Goal: Task Accomplishment & Management: Use online tool/utility

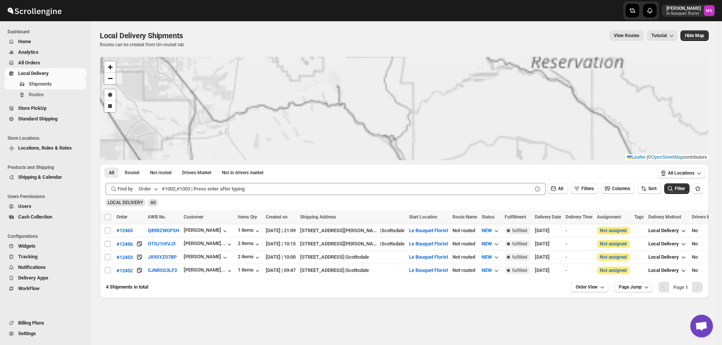
drag, startPoint x: 330, startPoint y: 84, endPoint x: 493, endPoint y: 176, distance: 187.3
click at [491, 176] on div "#12465 #12456 #12453 #12452 + − Draw a polygon Draw a rectangle Leaflet | © Ope…" at bounding box center [404, 177] width 609 height 241
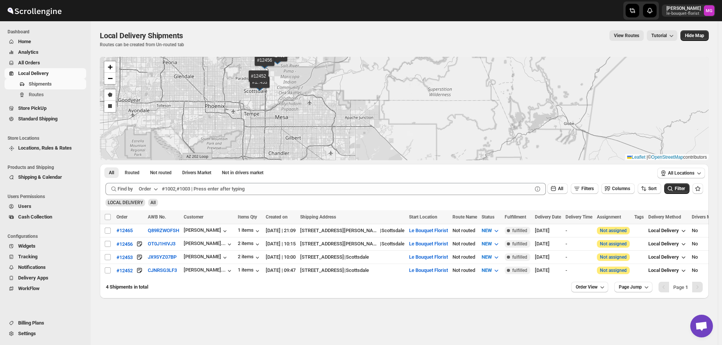
drag, startPoint x: 353, startPoint y: 123, endPoint x: 432, endPoint y: 178, distance: 96.1
click at [437, 182] on div "#12465 #12456 #12453 #12452 + − Draw a polygon Draw a rectangle Leaflet | © Ope…" at bounding box center [404, 177] width 609 height 241
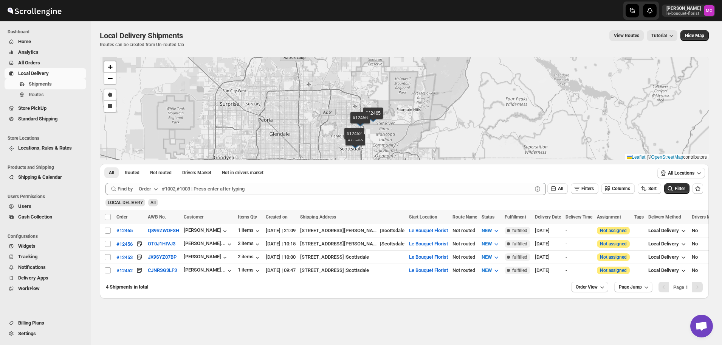
drag, startPoint x: 401, startPoint y: 134, endPoint x: 400, endPoint y: 126, distance: 7.7
click at [401, 126] on div "#12465 #12456 #12453 #12452 + − Draw a polygon Draw a rectangle Leaflet | © Ope…" at bounding box center [404, 108] width 609 height 103
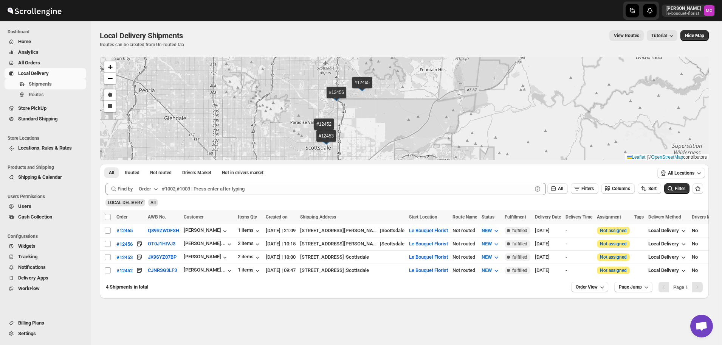
drag, startPoint x: 369, startPoint y: 136, endPoint x: 370, endPoint y: 128, distance: 8.4
click at [370, 128] on div "#12465 #12456 #12453 #12452 + − Draw a polygon Draw a rectangle Leaflet | © Ope…" at bounding box center [404, 108] width 609 height 103
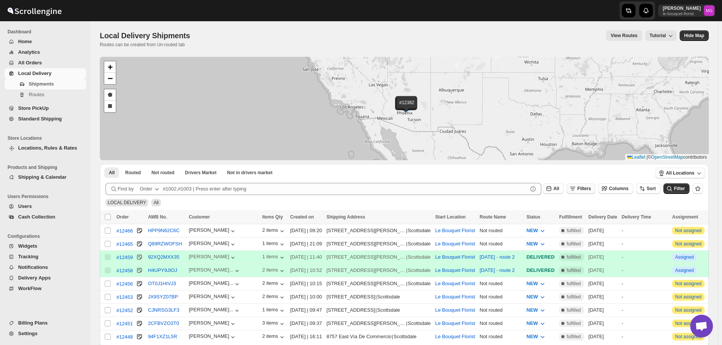
click at [588, 189] on span "Filters" at bounding box center [585, 188] width 14 height 5
click at [580, 219] on icon "button" at bounding box center [577, 218] width 8 height 8
click at [554, 219] on icon "button" at bounding box center [555, 219] width 8 height 8
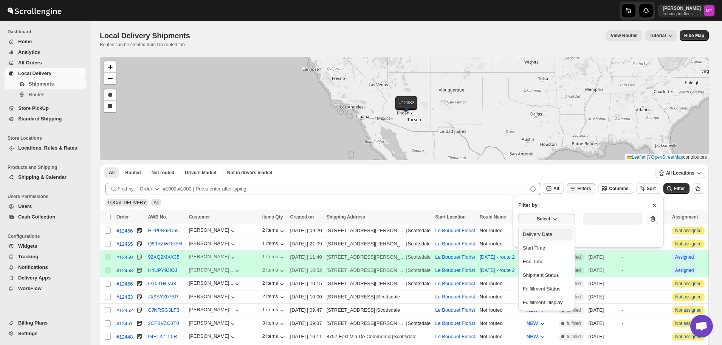
click at [543, 235] on div "Delivery Date" at bounding box center [537, 234] width 29 height 8
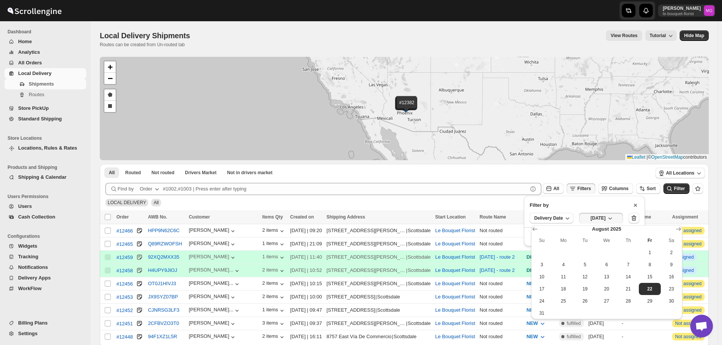
drag, startPoint x: 637, startPoint y: 290, endPoint x: 668, endPoint y: 189, distance: 104.7
click at [637, 290] on button "21" at bounding box center [629, 289] width 22 height 12
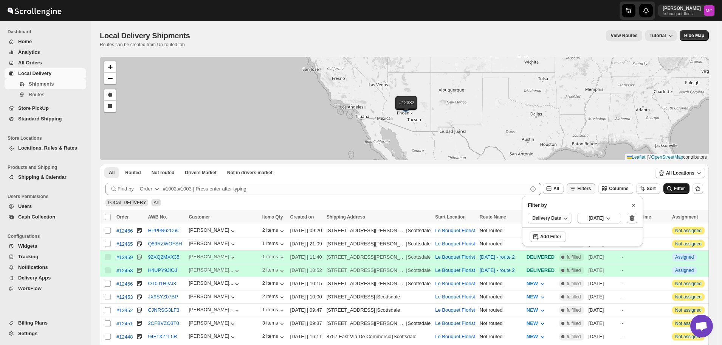
click at [681, 187] on span "Filter" at bounding box center [679, 188] width 11 height 5
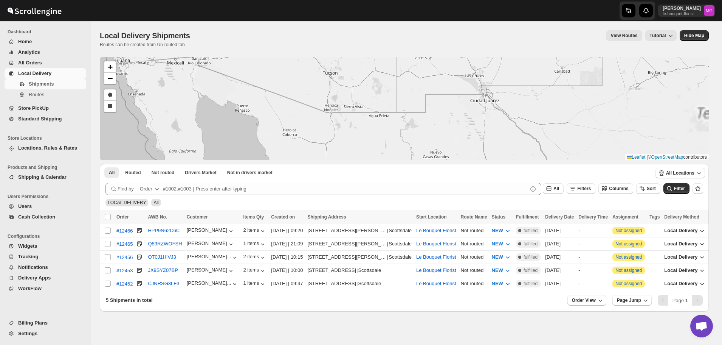
drag, startPoint x: 361, startPoint y: 87, endPoint x: 431, endPoint y: 137, distance: 86.5
click at [430, 137] on div "#12466 #12465 #12456 #12453 #12452 + − Draw a polygon Draw a rectangle Leaflet …" at bounding box center [404, 108] width 609 height 103
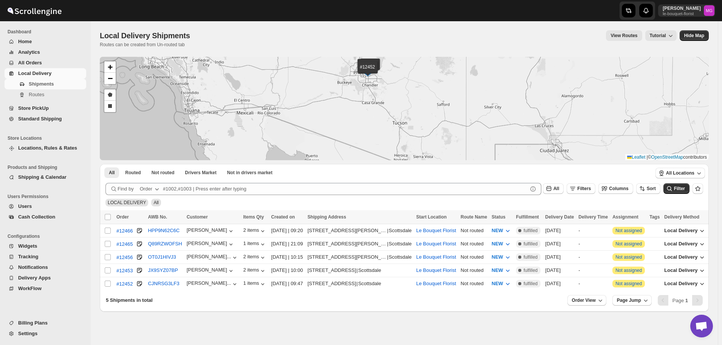
click at [417, 140] on div "#12466 #12465 #12456 #12453 #12452 + − Draw a polygon Draw a rectangle Leaflet …" at bounding box center [404, 108] width 609 height 103
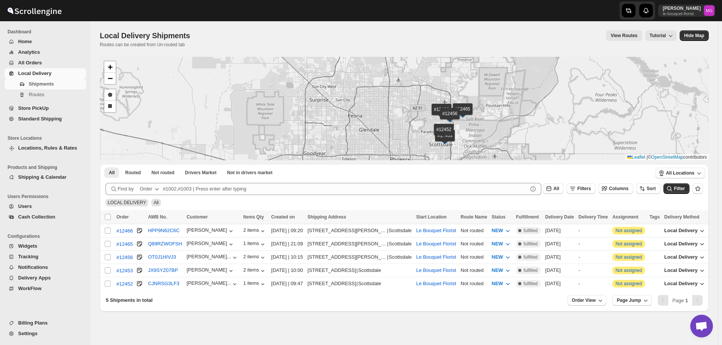
drag, startPoint x: 408, startPoint y: 136, endPoint x: 364, endPoint y: 118, distance: 47.7
click at [364, 118] on div "#12466 #12465 #12456 #12453 #12452 + − Draw a polygon Draw a rectangle Leaflet …" at bounding box center [404, 108] width 609 height 103
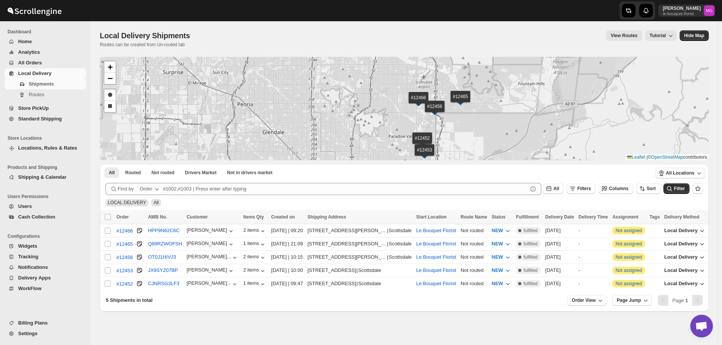
drag, startPoint x: 494, startPoint y: 105, endPoint x: 489, endPoint y: 131, distance: 27.0
click at [489, 131] on div "#12466 #12465 #12456 #12453 #12452 + − Draw a polygon Draw a rectangle Leaflet …" at bounding box center [404, 108] width 609 height 103
click at [109, 216] on input "Select all shipments" at bounding box center [108, 217] width 6 height 6
checkbox input "true"
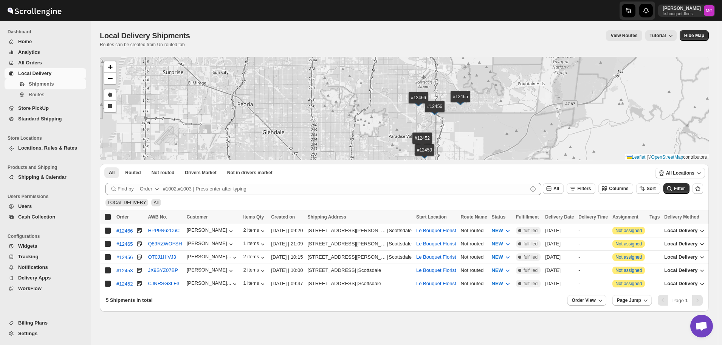
checkbox input "true"
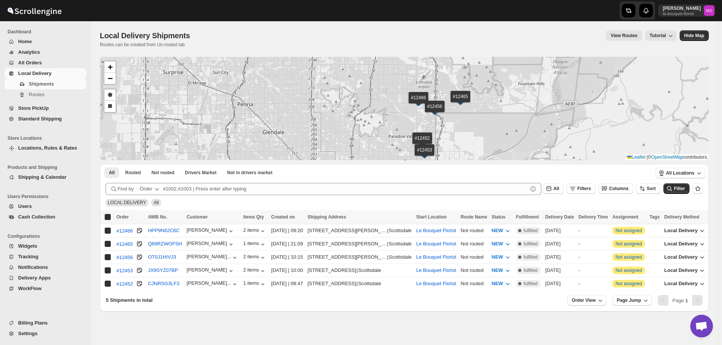
checkbox input "true"
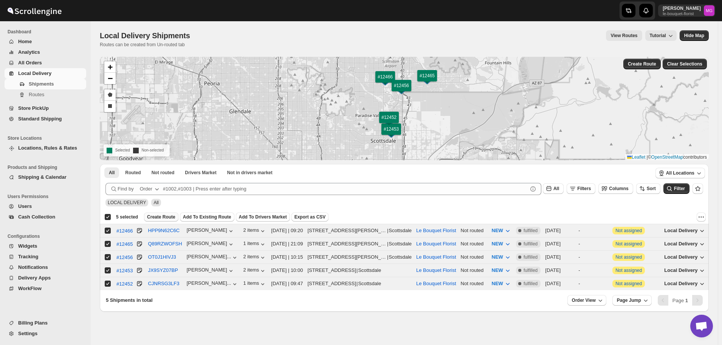
click at [159, 217] on span "Create Route" at bounding box center [161, 217] width 28 height 6
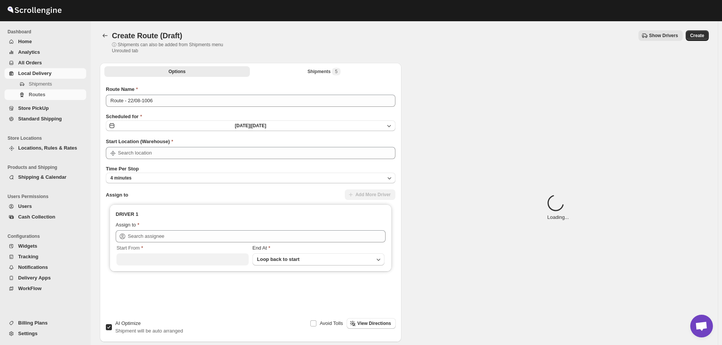
type input "Le Bouquet Florist"
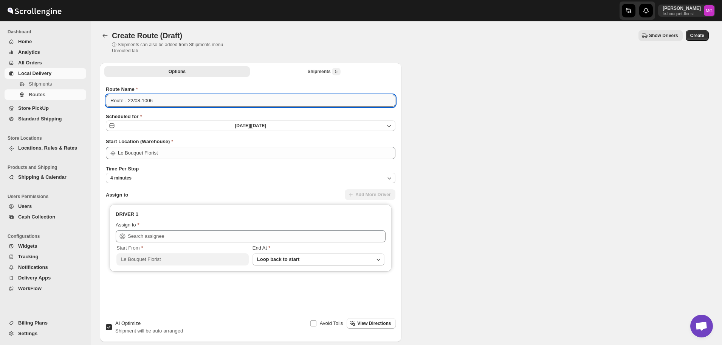
click at [176, 101] on input "Route - 22/08-1006" at bounding box center [251, 101] width 290 height 12
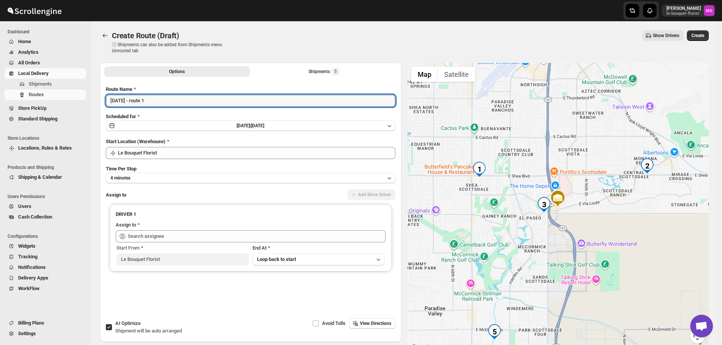
type input "[DATE] - route 1"
click at [116, 333] on span "Shipment will be auto arranged" at bounding box center [148, 331] width 67 height 6
click at [112, 330] on input "AI Optimize Shipment will be auto arranged" at bounding box center [109, 327] width 6 height 6
checkbox input "false"
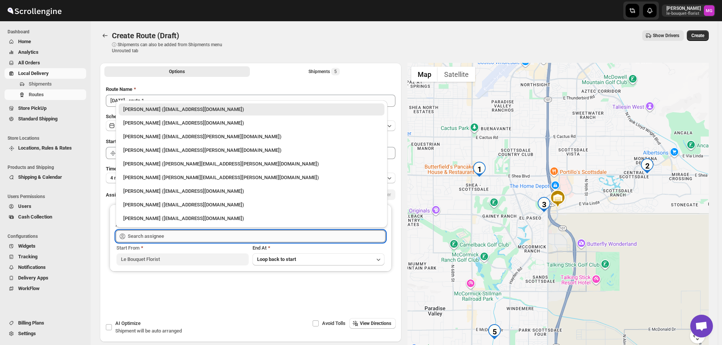
click at [149, 239] on input "text" at bounding box center [257, 236] width 258 height 12
click at [152, 133] on div "[PERSON_NAME] ([EMAIL_ADDRESS][PERSON_NAME][DOMAIN_NAME])" at bounding box center [251, 137] width 257 height 8
type input "[PERSON_NAME] ([EMAIL_ADDRESS][PERSON_NAME][DOMAIN_NAME])"
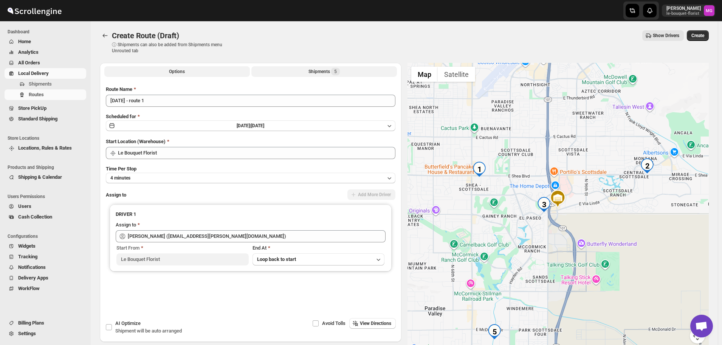
click at [347, 69] on button "Shipments 5" at bounding box center [325, 71] width 146 height 11
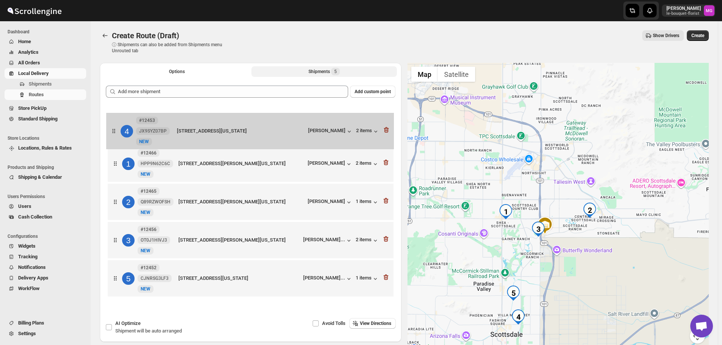
drag, startPoint x: 221, startPoint y: 235, endPoint x: 219, endPoint y: 137, distance: 98.0
click at [219, 137] on div "1 #12466 HPP9N62C6C New NEW [STREET_ADDRESS][PERSON_NAME][US_STATE] [PERSON_NAM…" at bounding box center [251, 202] width 290 height 195
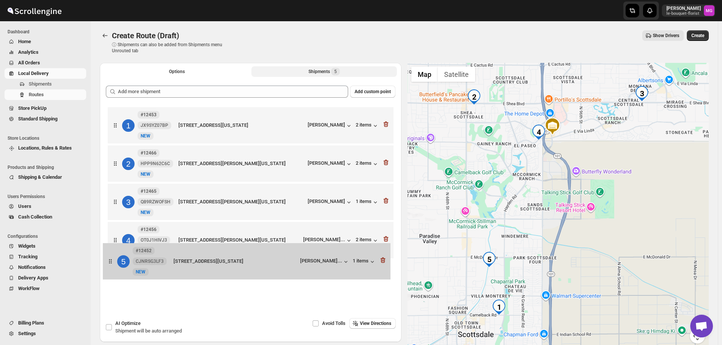
scroll to position [1, 0]
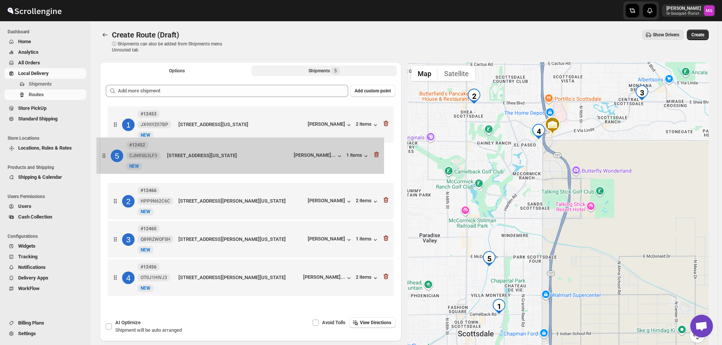
drag, startPoint x: 241, startPoint y: 292, endPoint x: 230, endPoint y: 168, distance: 124.9
click at [230, 168] on div "1 #12453 JX9SYZ07BP New NEW [STREET_ADDRESS][US_STATE] [PERSON_NAME] 2 items 2 …" at bounding box center [251, 201] width 290 height 195
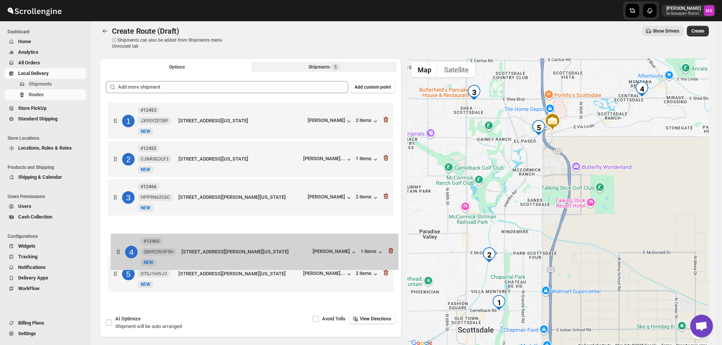
drag, startPoint x: 225, startPoint y: 234, endPoint x: 232, endPoint y: 269, distance: 36.2
click at [232, 269] on div "1 #12453 JX9SYZ07BP [GEOGRAPHIC_DATA][STREET_ADDRESS][US_STATE] [PERSON_NAME] 2…" at bounding box center [251, 198] width 290 height 195
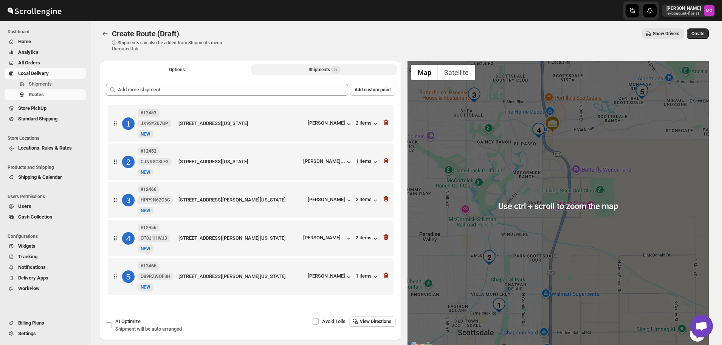
scroll to position [0, 0]
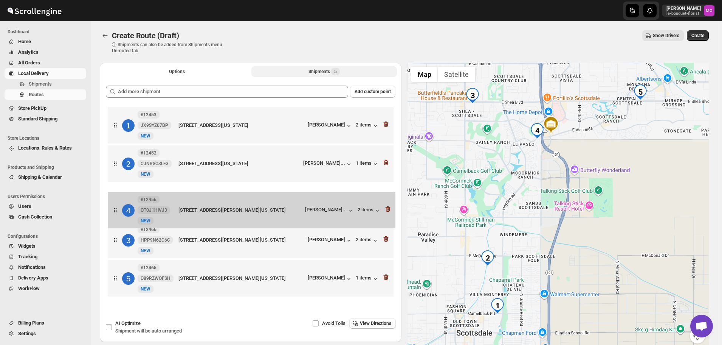
drag, startPoint x: 225, startPoint y: 243, endPoint x: 225, endPoint y: 206, distance: 37.1
click at [225, 206] on div "1 #12453 JX9SYZ07BP [GEOGRAPHIC_DATA][STREET_ADDRESS][US_STATE] [PERSON_NAME] 2…" at bounding box center [251, 202] width 290 height 195
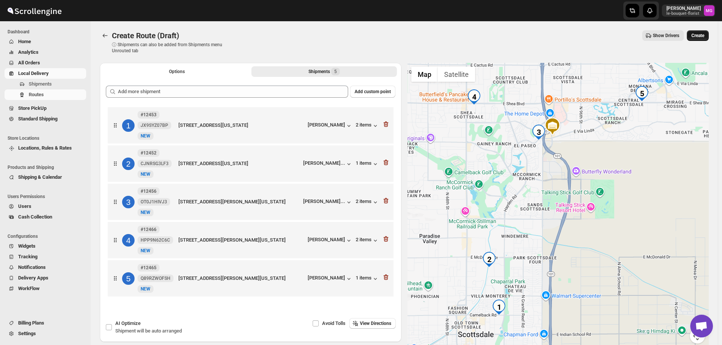
click at [701, 38] on span "Create" at bounding box center [698, 36] width 13 height 6
